Goal: Task Accomplishment & Management: Manage account settings

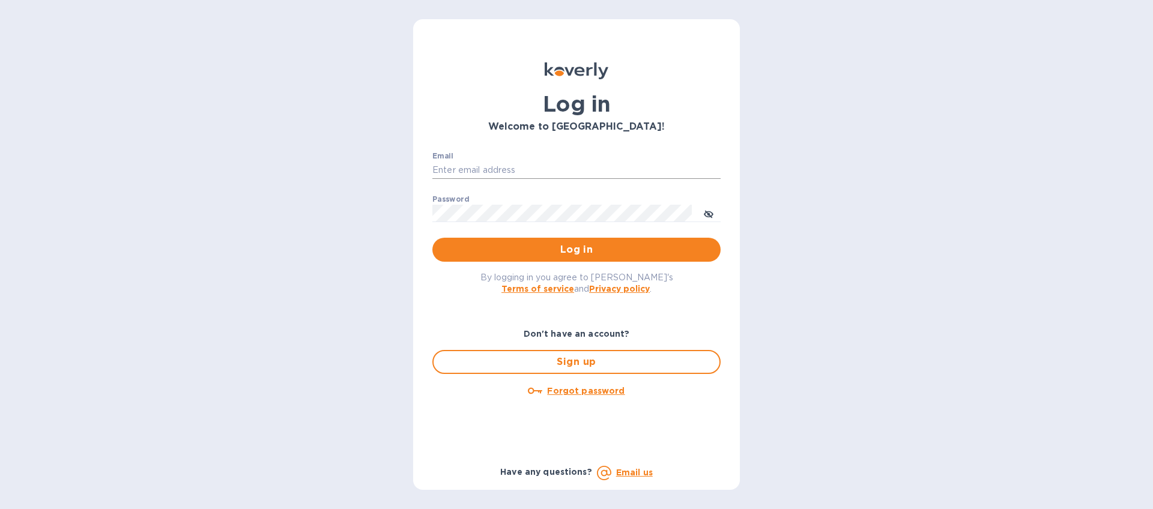
click at [520, 171] on input "Email" at bounding box center [576, 171] width 288 height 18
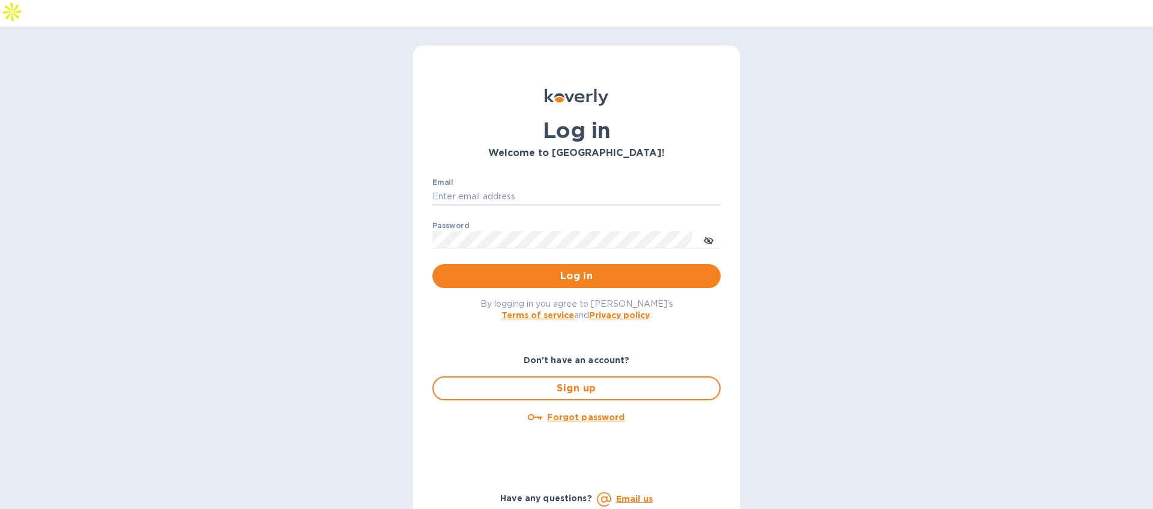
type input "[EMAIL_ADDRESS][DOMAIN_NAME]"
click at [545, 269] on span "Log in" at bounding box center [576, 276] width 269 height 14
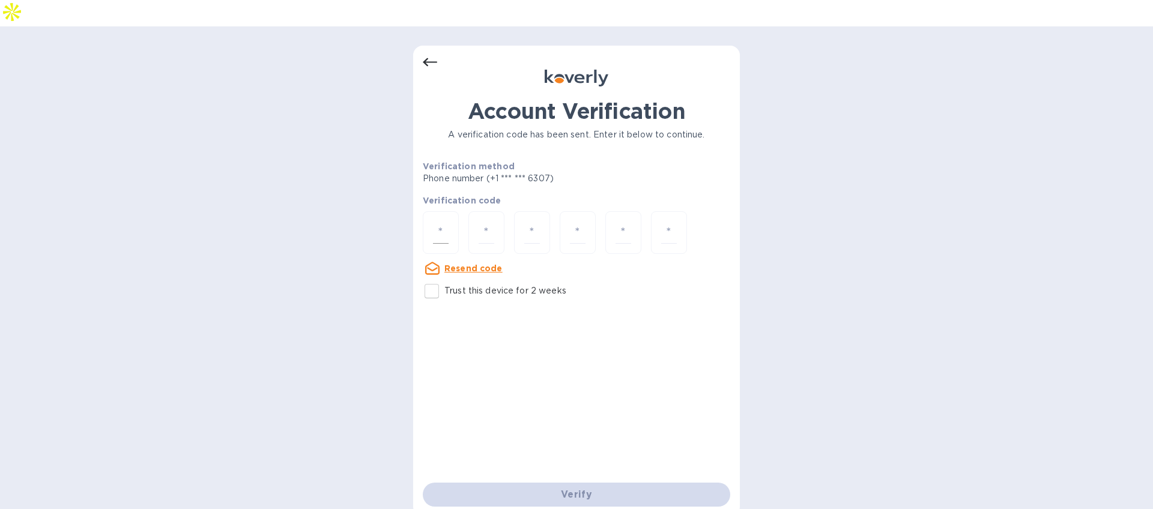
click at [434, 222] on input "number" at bounding box center [441, 233] width 16 height 22
type input "2"
type input "7"
type input "4"
type input "7"
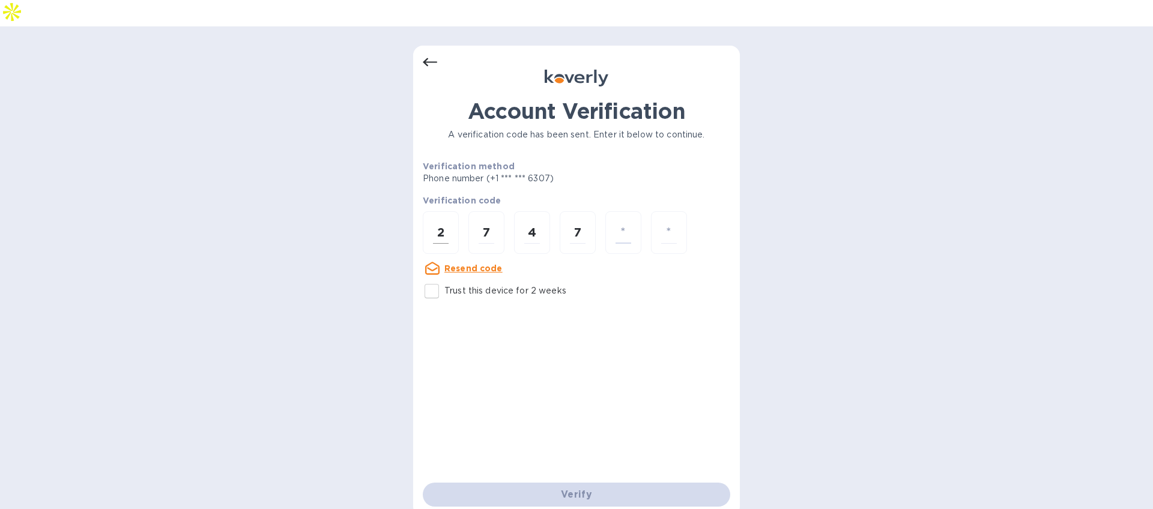
type input "4"
type input "6"
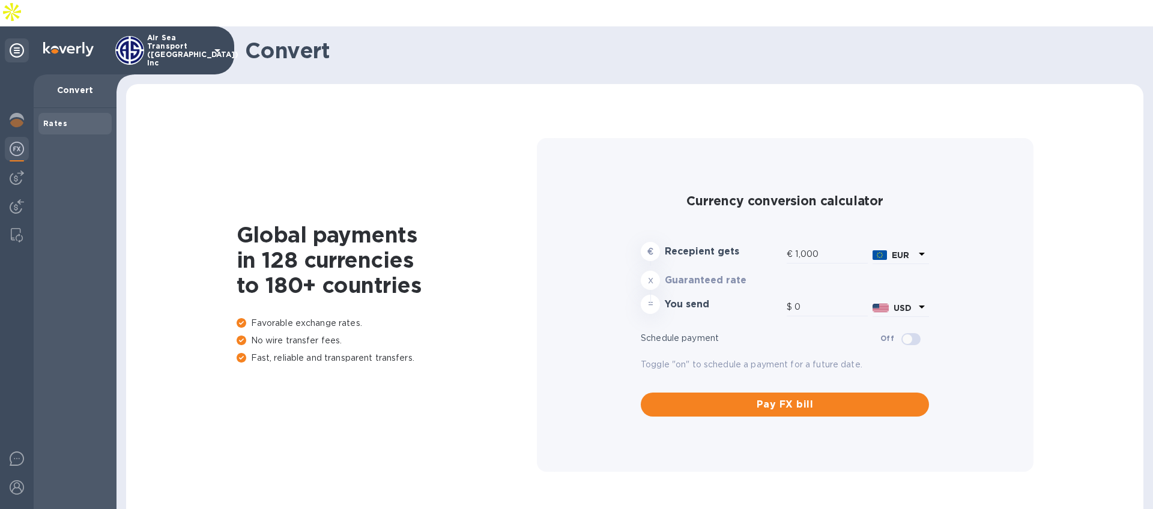
type input "1,178.68"
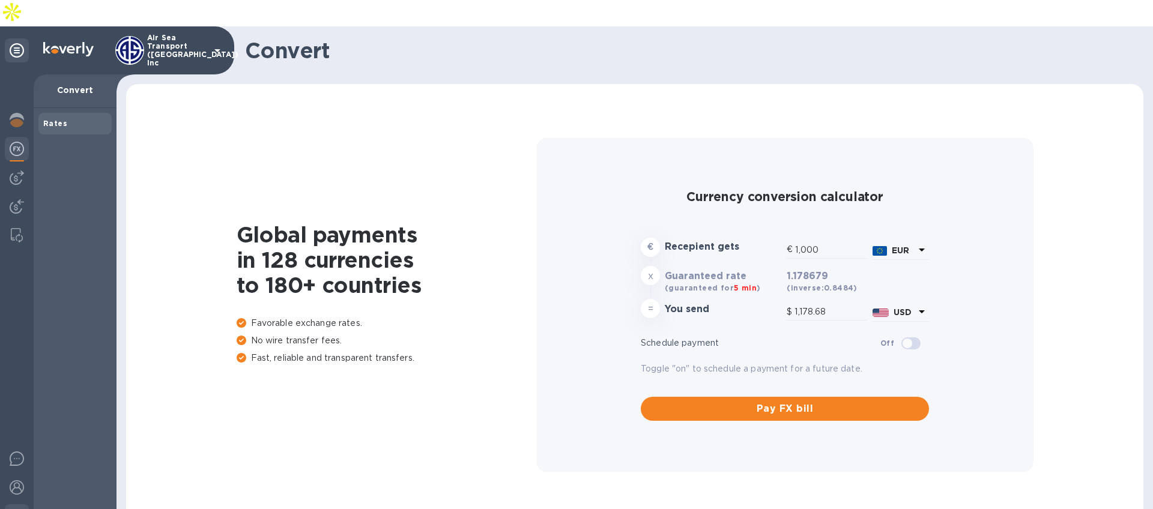
click at [15, 504] on div at bounding box center [17, 517] width 24 height 26
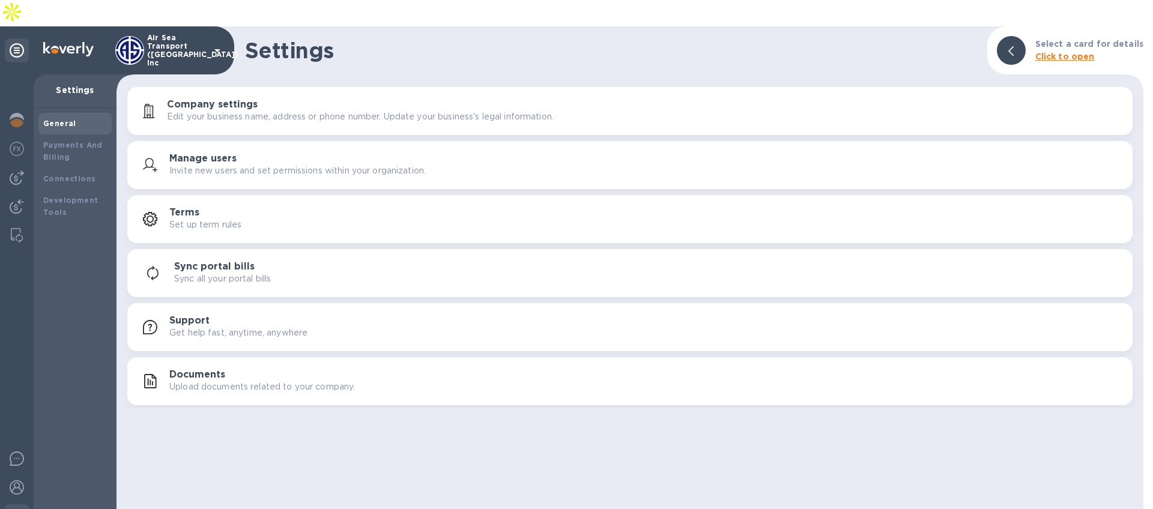
click at [211, 141] on button "Manage users Invite new users and set permissions within your organization." at bounding box center [629, 165] width 1005 height 48
